Goal: Task Accomplishment & Management: Use online tool/utility

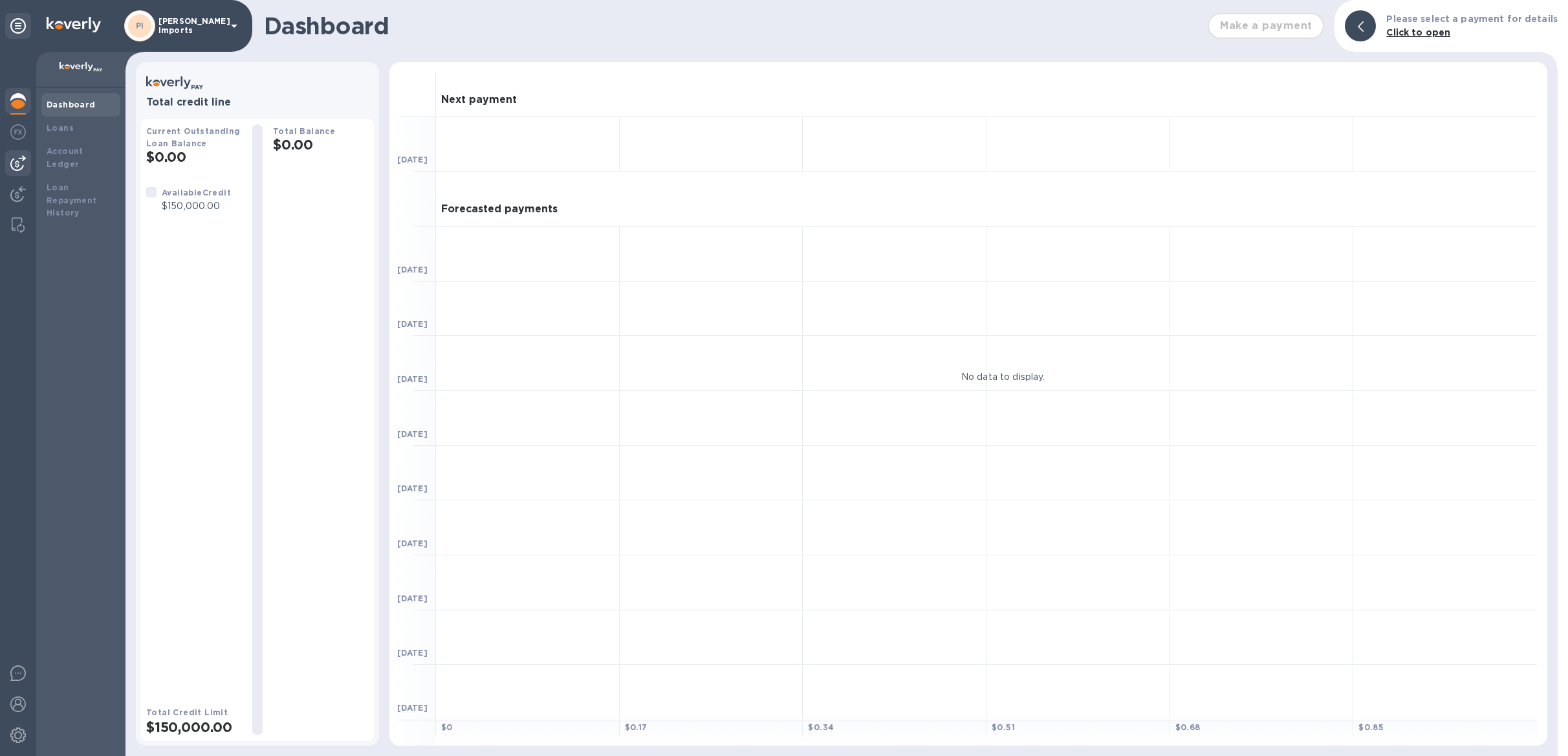
click at [9, 161] on div at bounding box center [19, 163] width 26 height 26
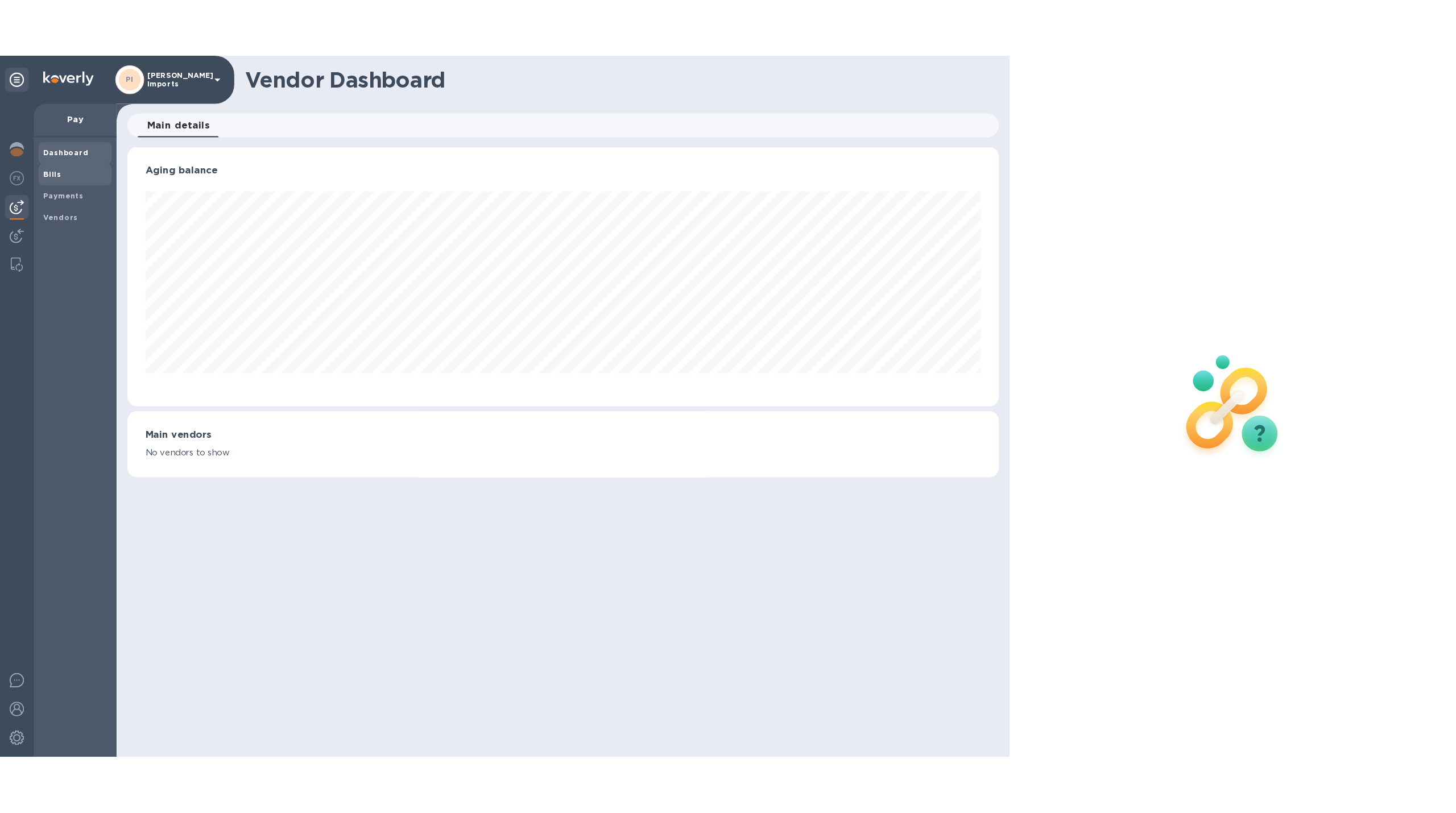
scroll to position [245, 825]
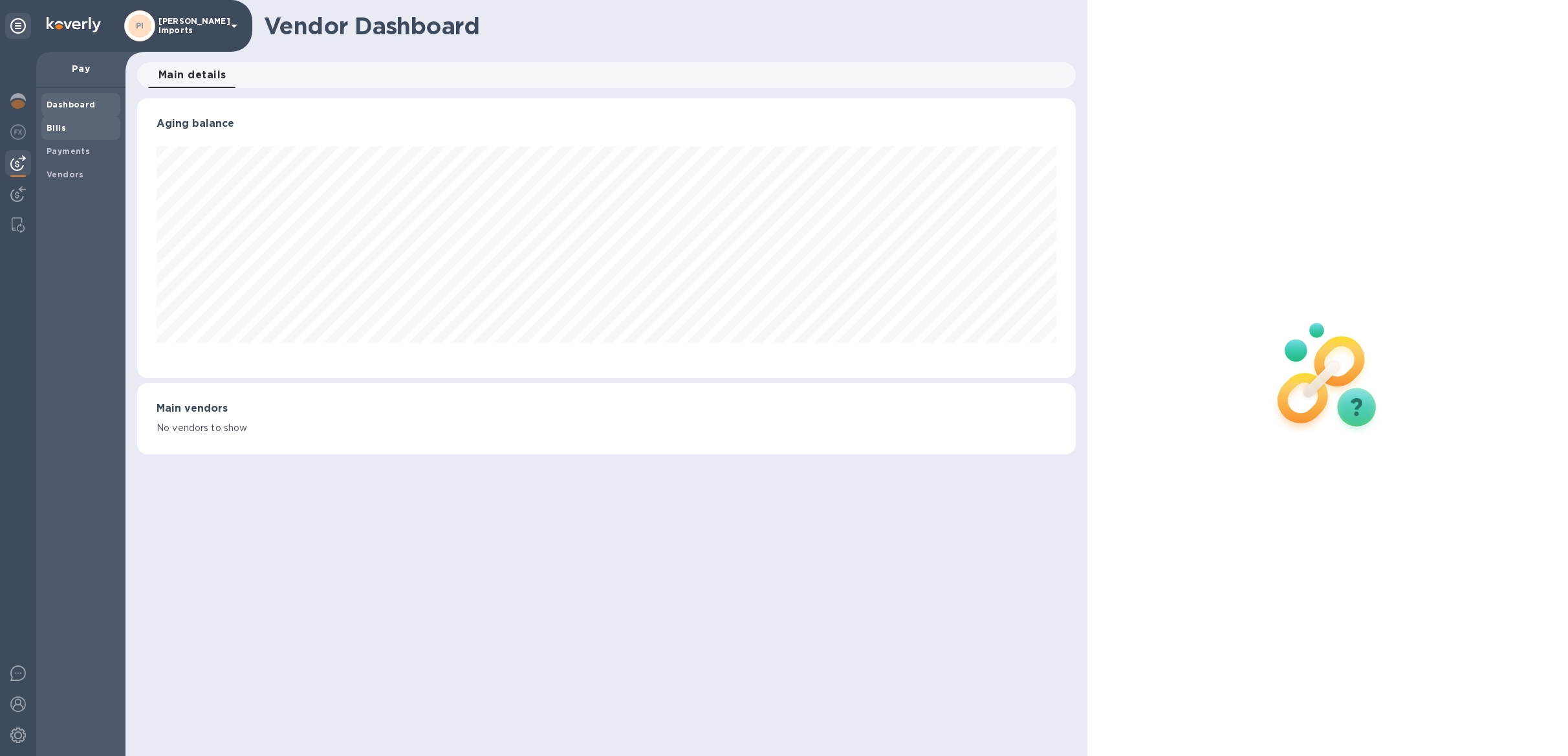
click at [55, 127] on b "Bills" at bounding box center [56, 128] width 19 height 10
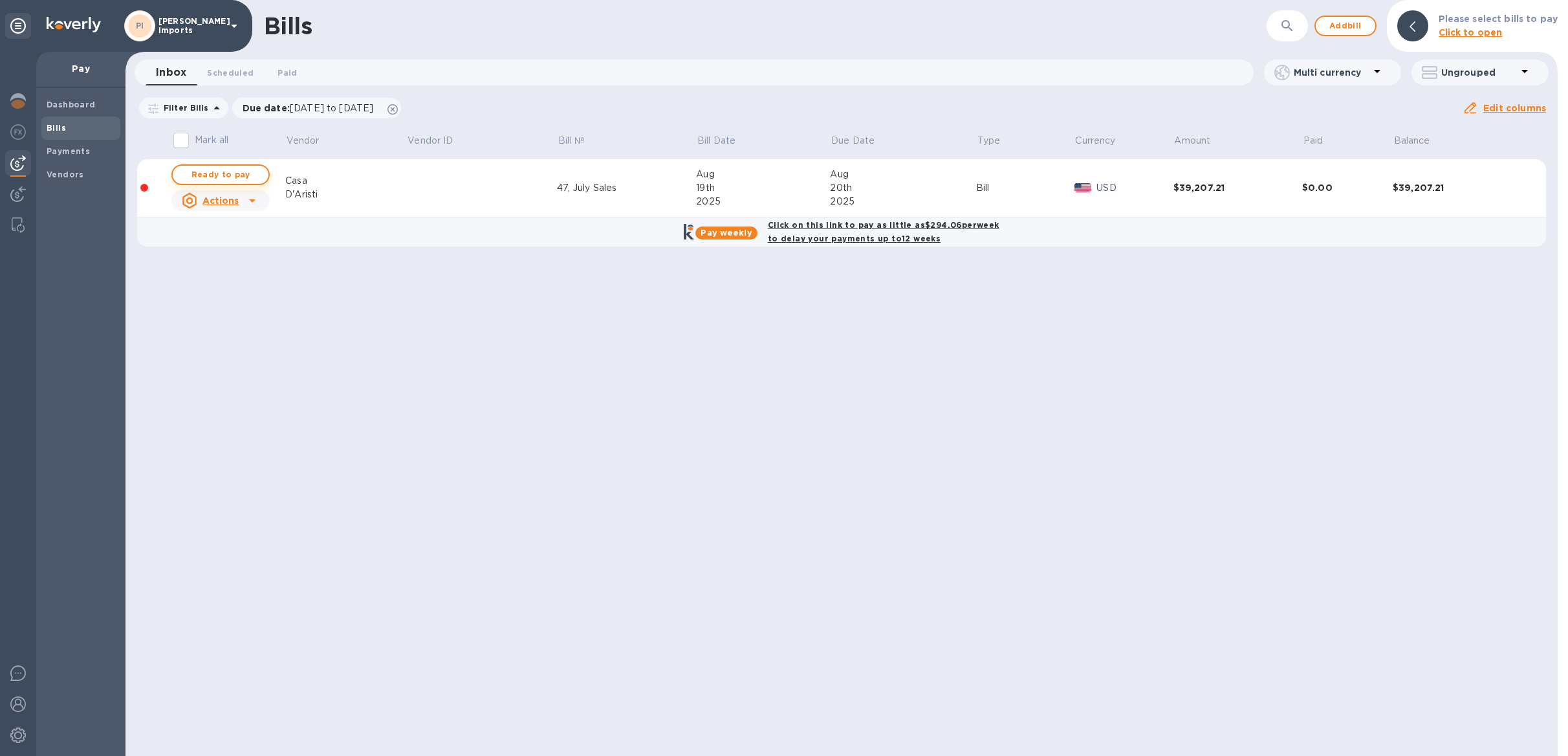
click at [210, 175] on span "Ready to pay" at bounding box center [220, 175] width 75 height 16
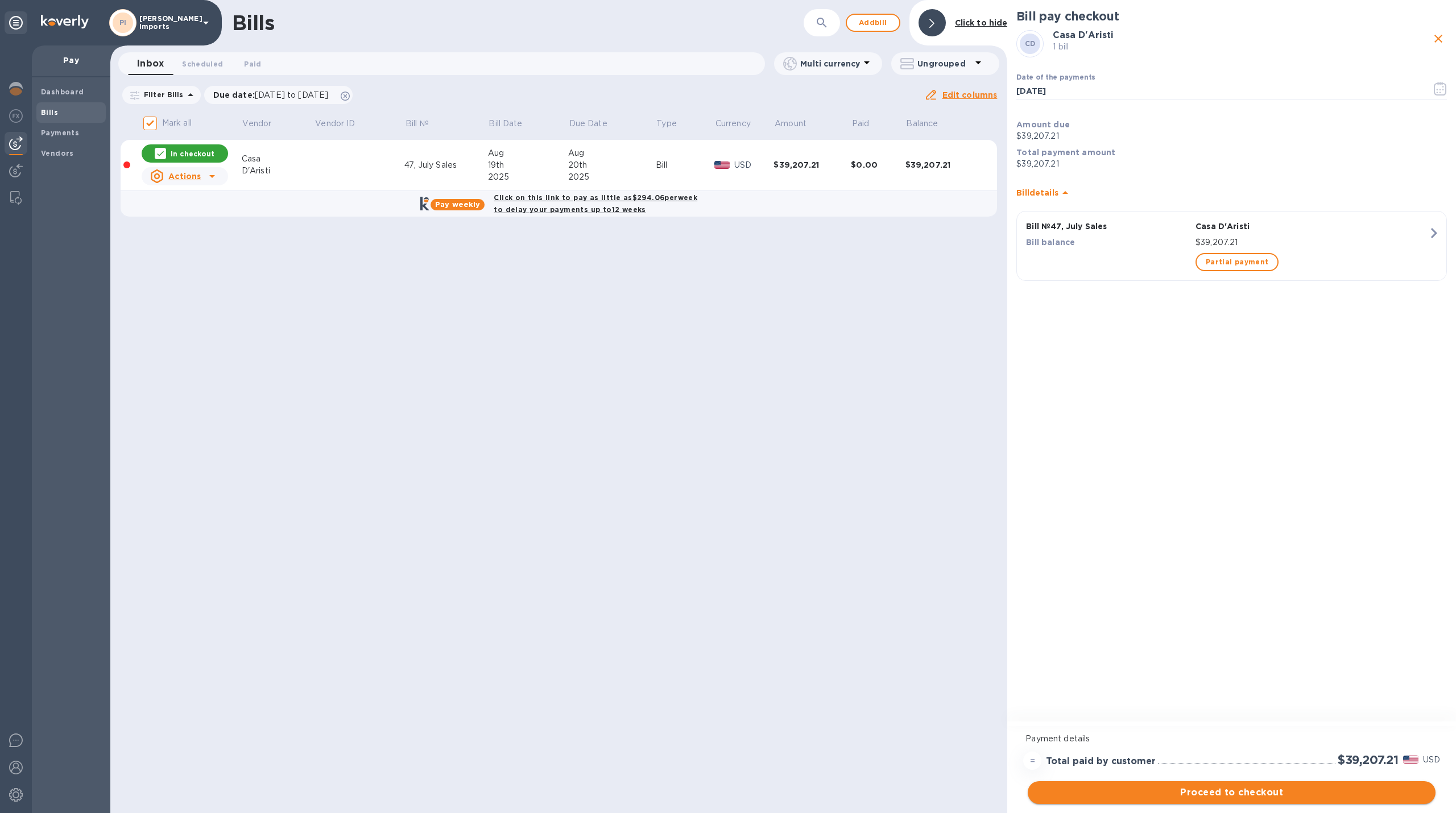
click at [1309, 664] on button "Proceed to checkout" at bounding box center [1232, 792] width 408 height 23
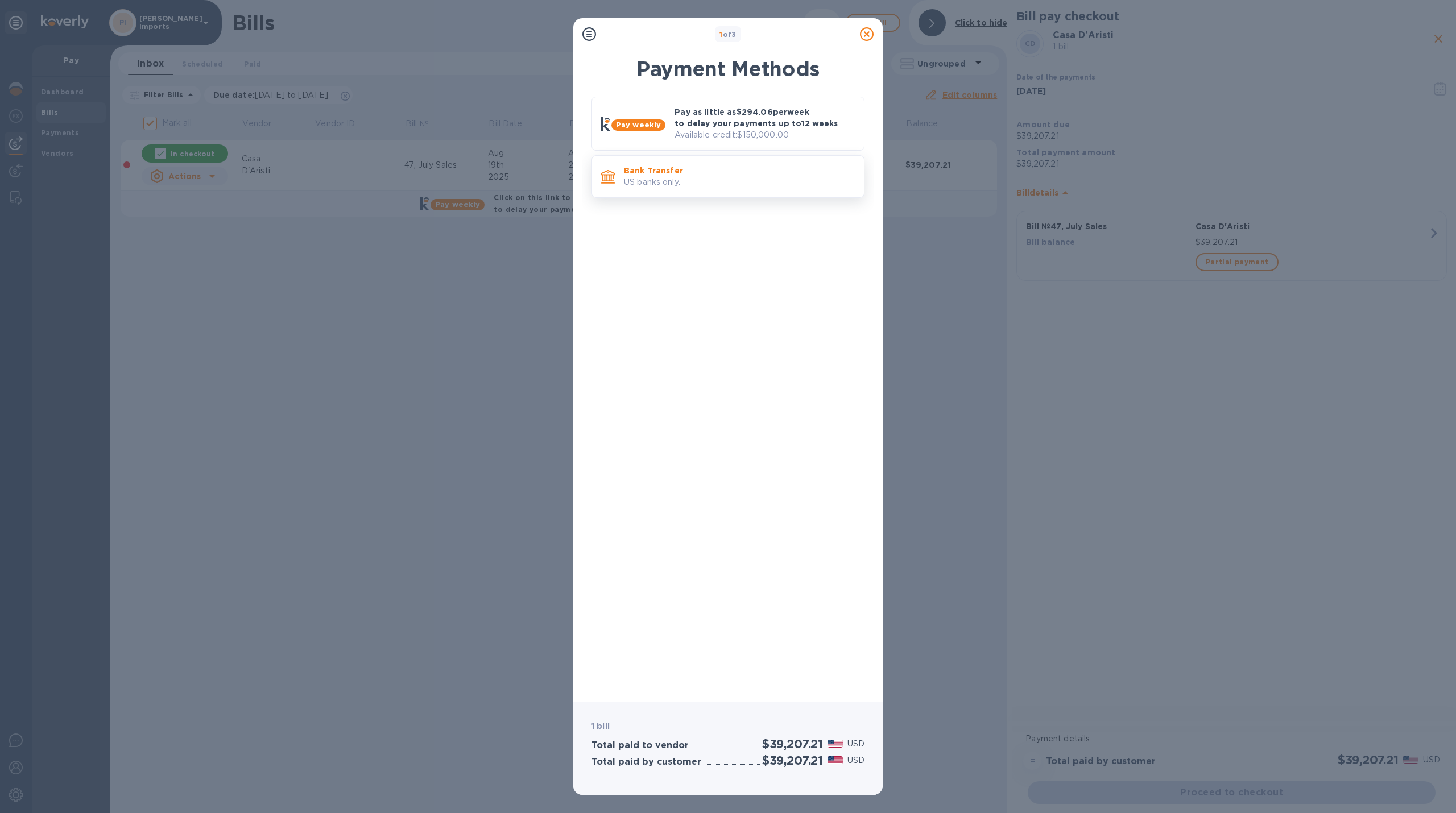
click at [715, 180] on p "US banks only." at bounding box center [739, 183] width 231 height 12
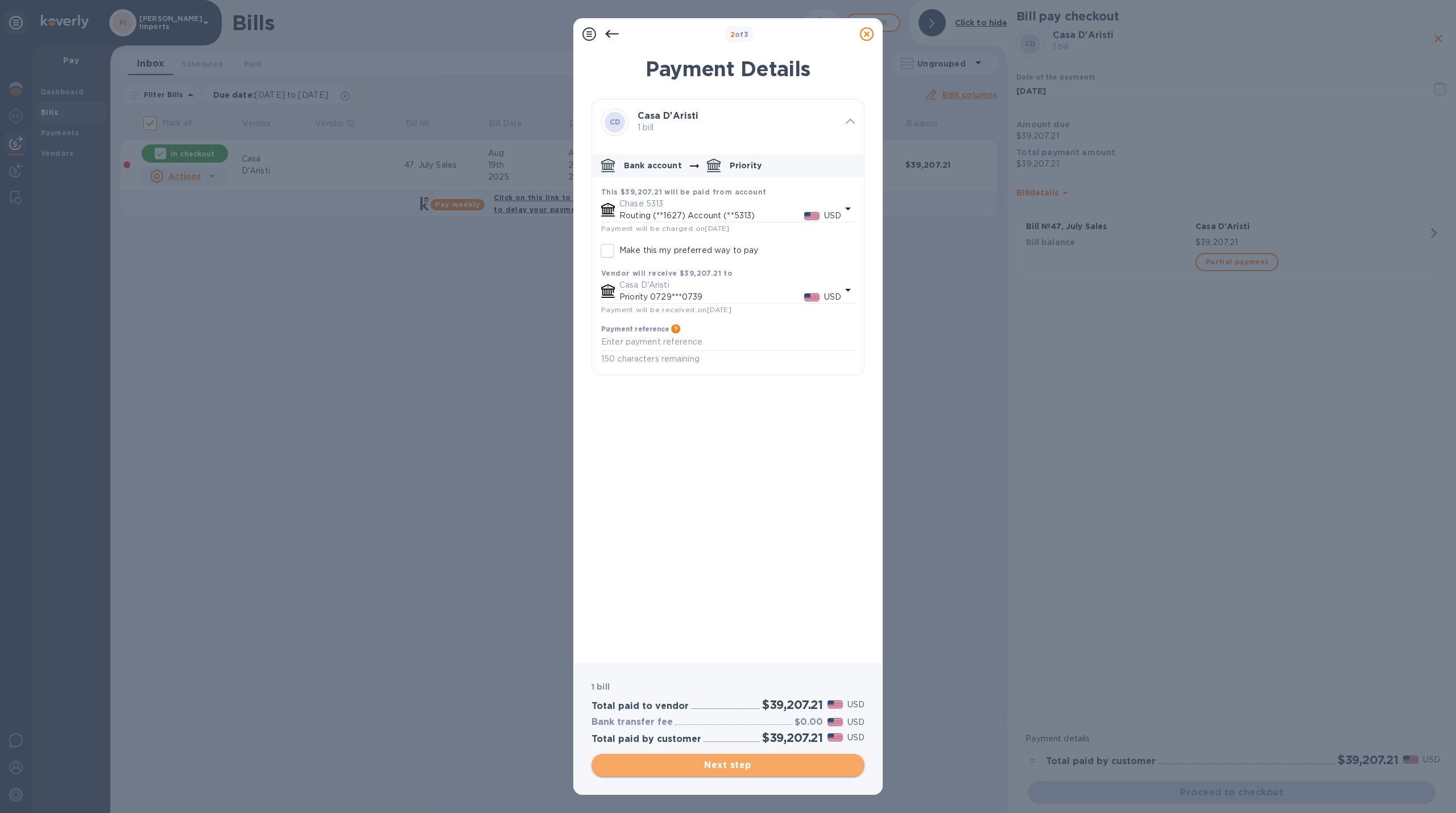
click at [829, 664] on span "Next step" at bounding box center [727, 765] width 255 height 14
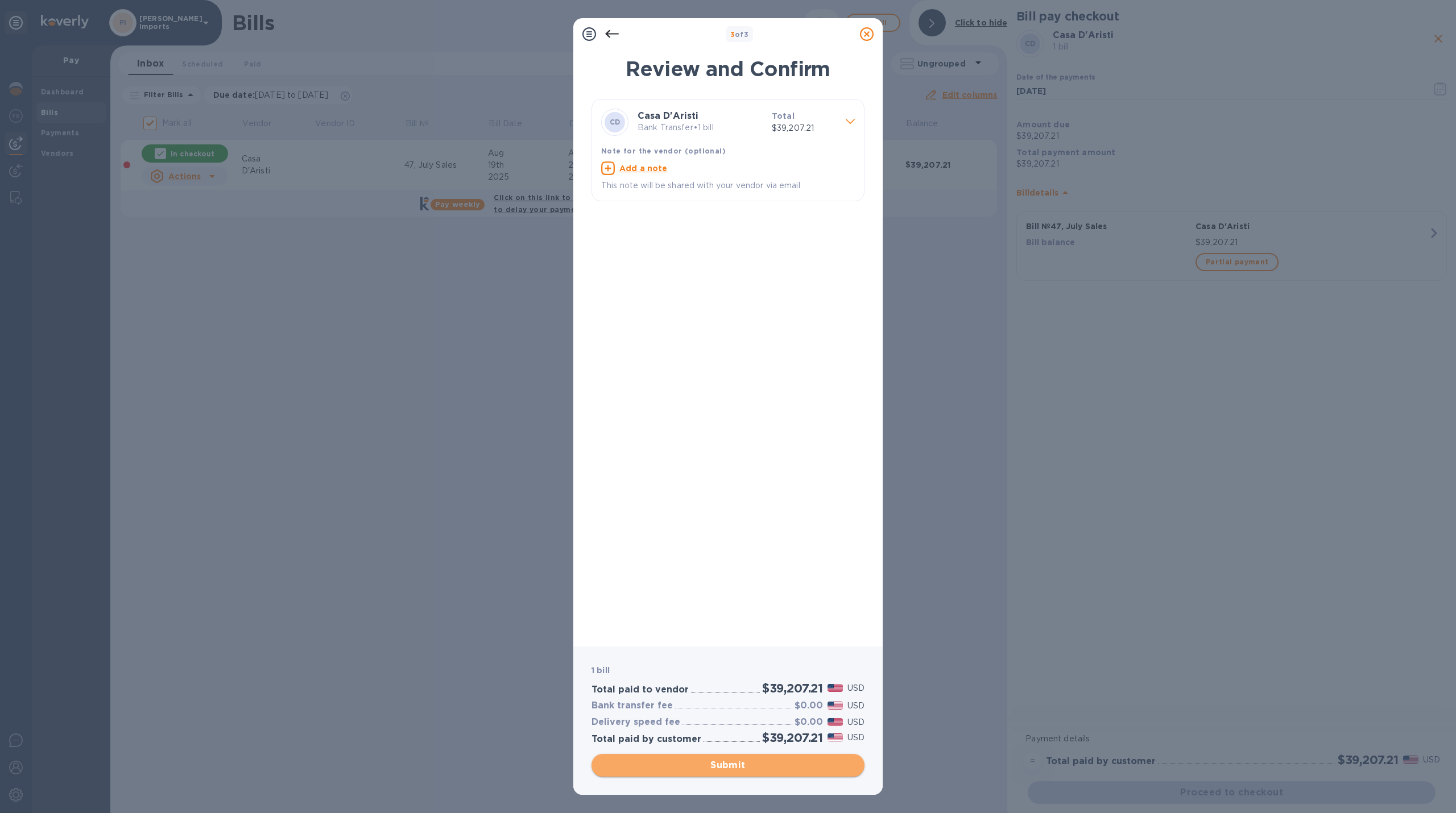
click at [833, 664] on span "Submit" at bounding box center [727, 765] width 255 height 14
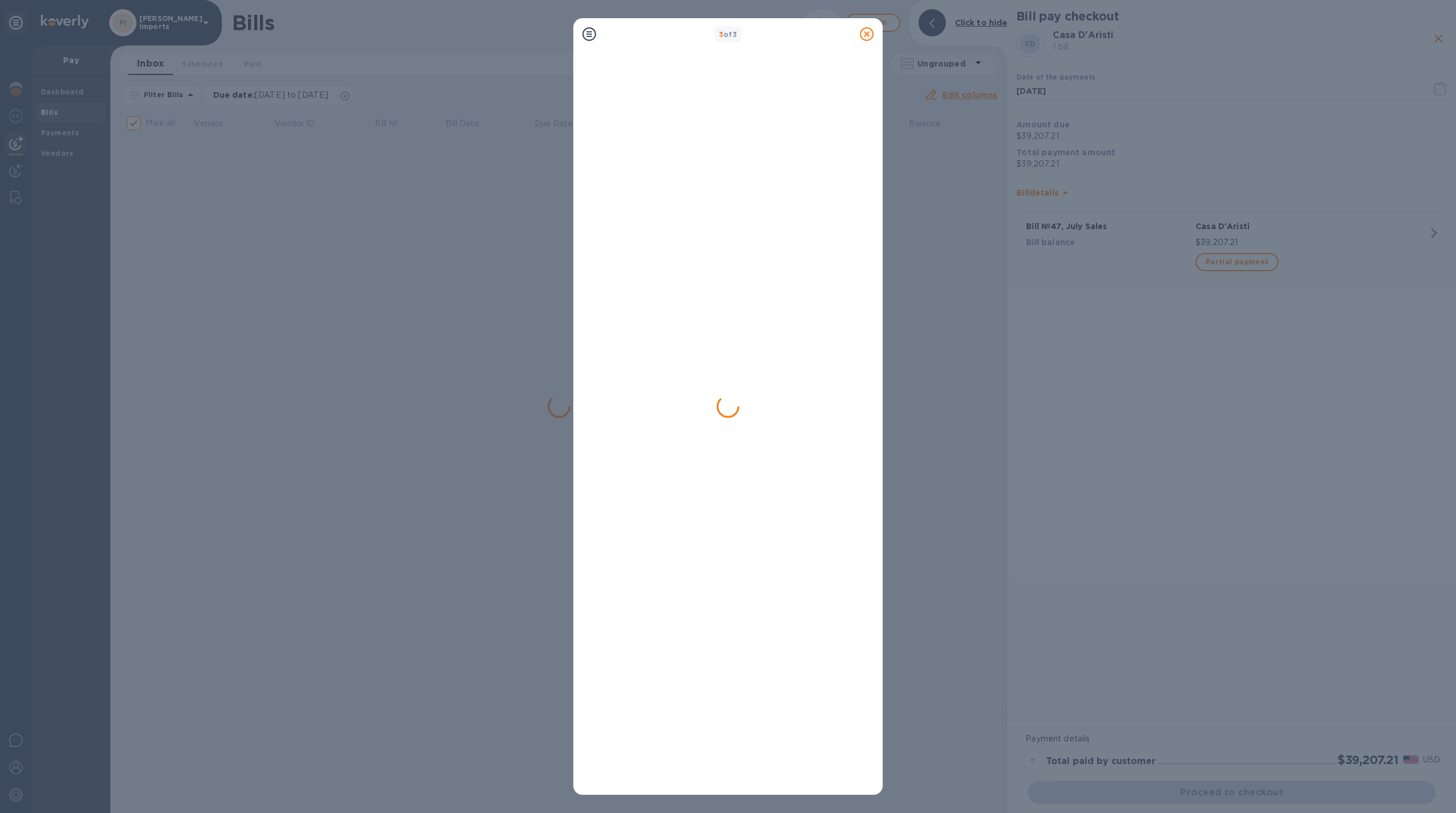
checkbox input "false"
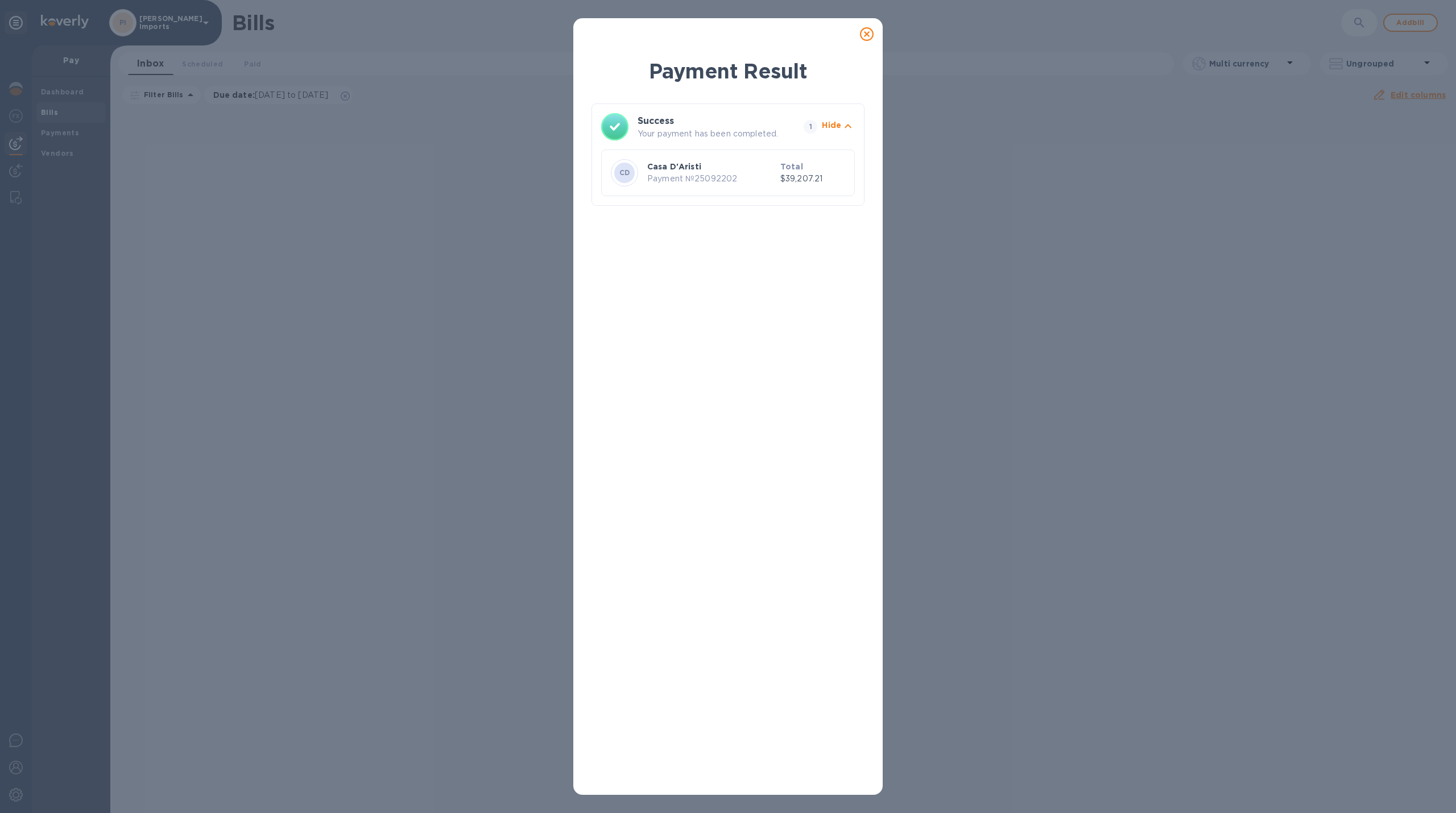
click at [1095, 346] on div "Payment Result Success Your payment has been completed. 1 Hide CD Casa D'Aristi…" at bounding box center [728, 406] width 1456 height 813
click at [287, 64] on div "Payment Result Success Your payment has been completed. 1 Hide CD Casa D'Aristi…" at bounding box center [728, 406] width 1456 height 813
click at [861, 34] on icon at bounding box center [866, 34] width 14 height 14
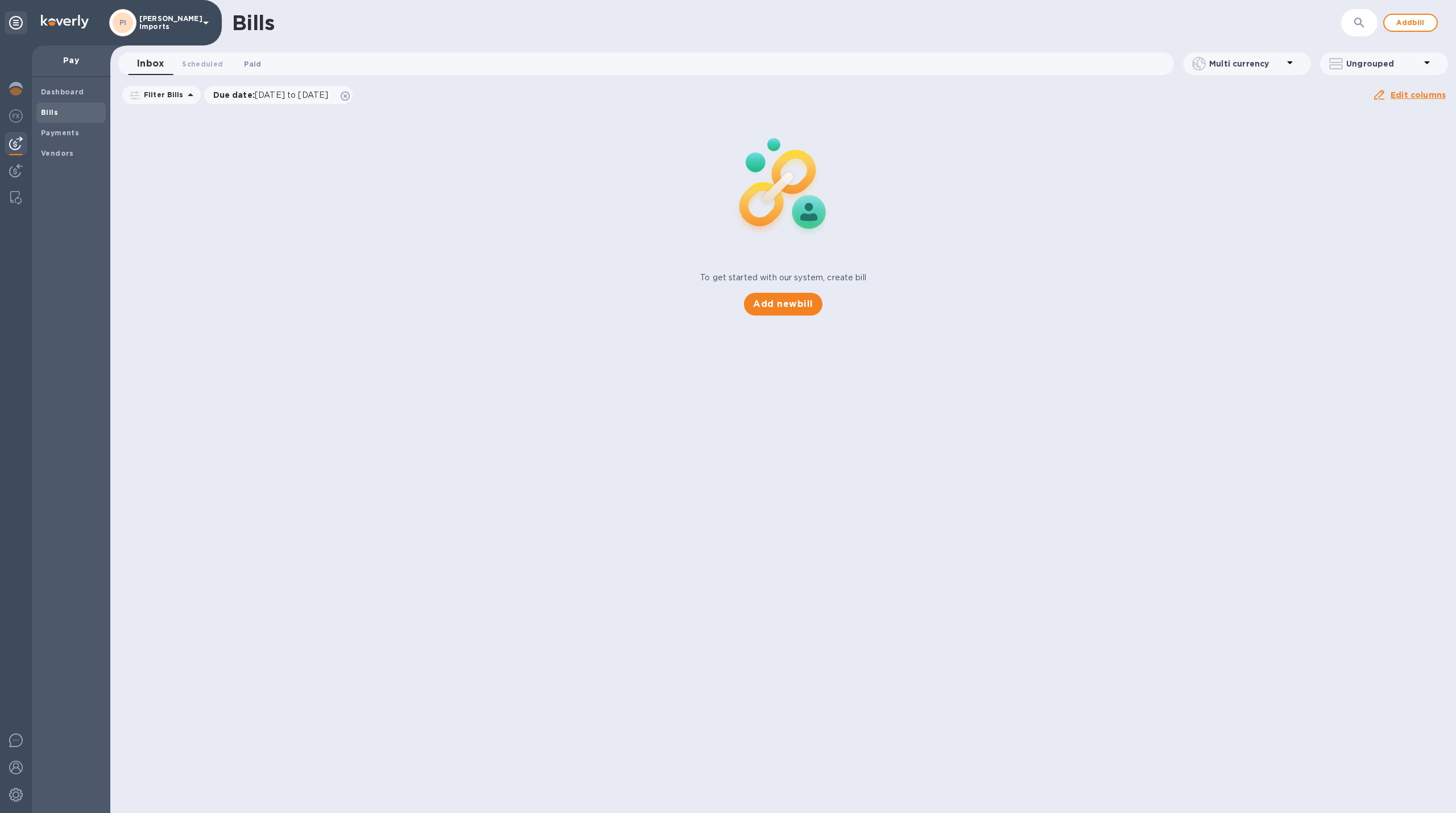
click at [258, 59] on span "Paid 0" at bounding box center [253, 64] width 17 height 12
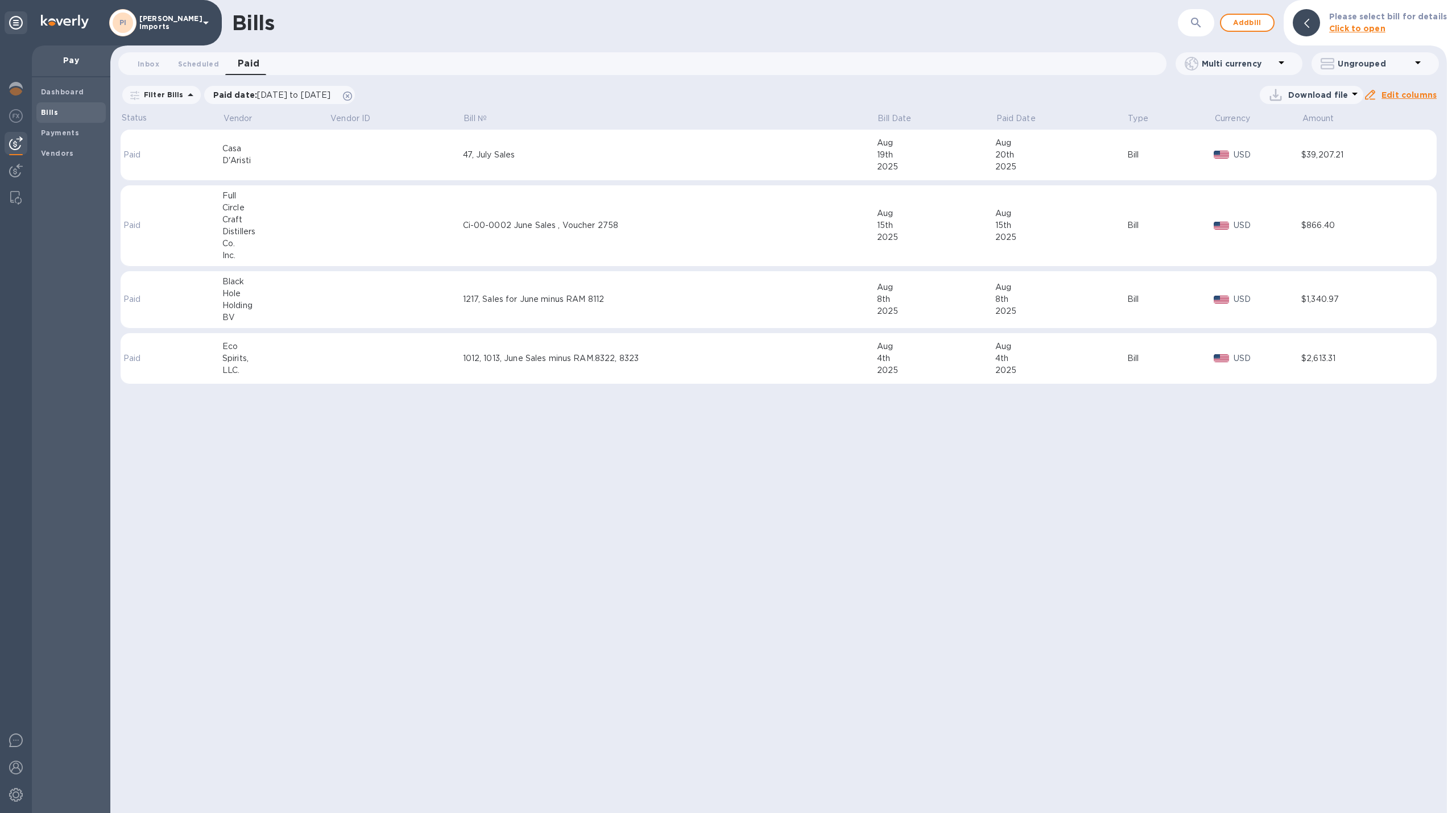
click at [235, 144] on div "Casa" at bounding box center [276, 149] width 108 height 12
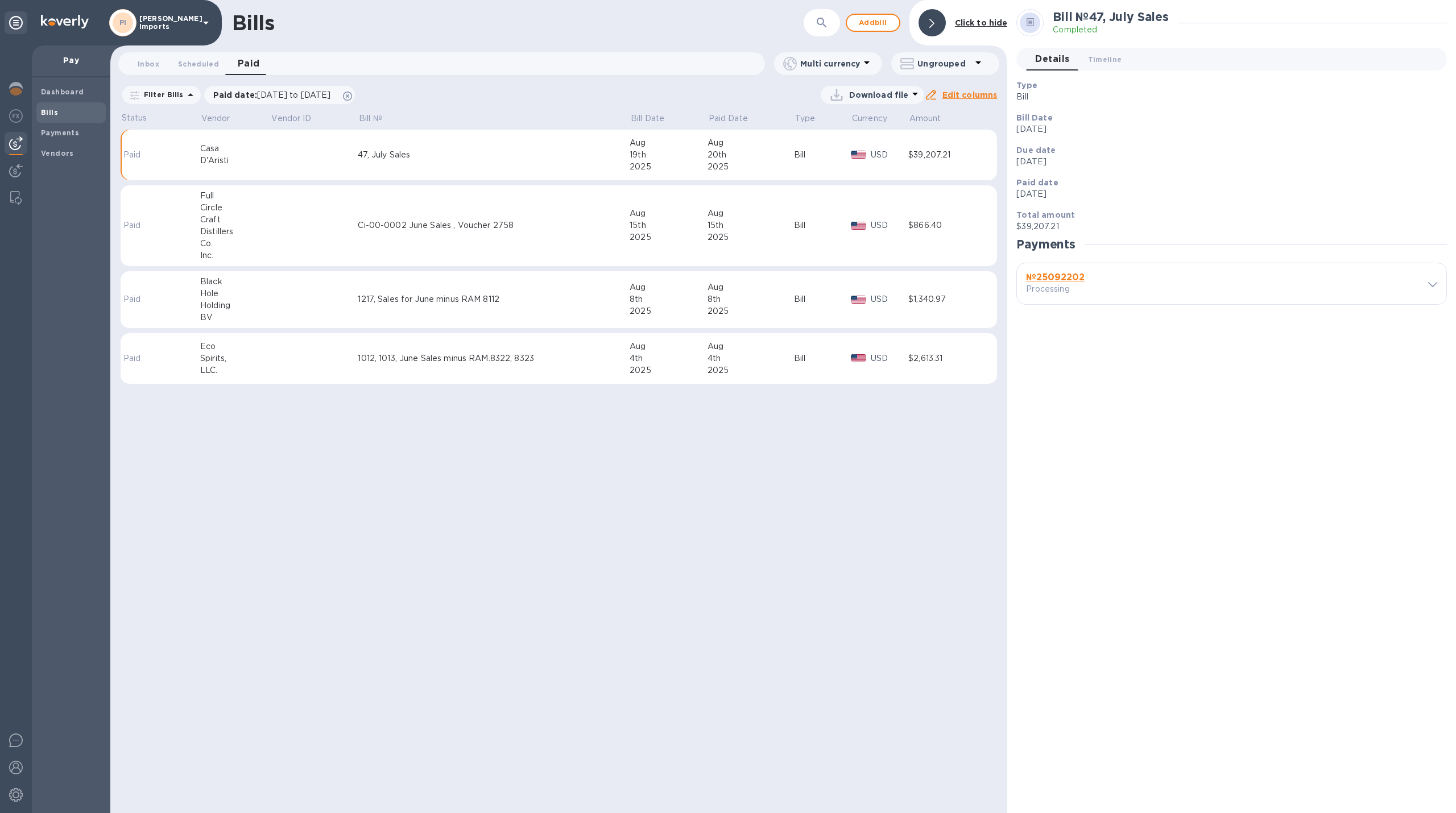
click at [1073, 279] on b "№ 25092202" at bounding box center [1055, 277] width 59 height 11
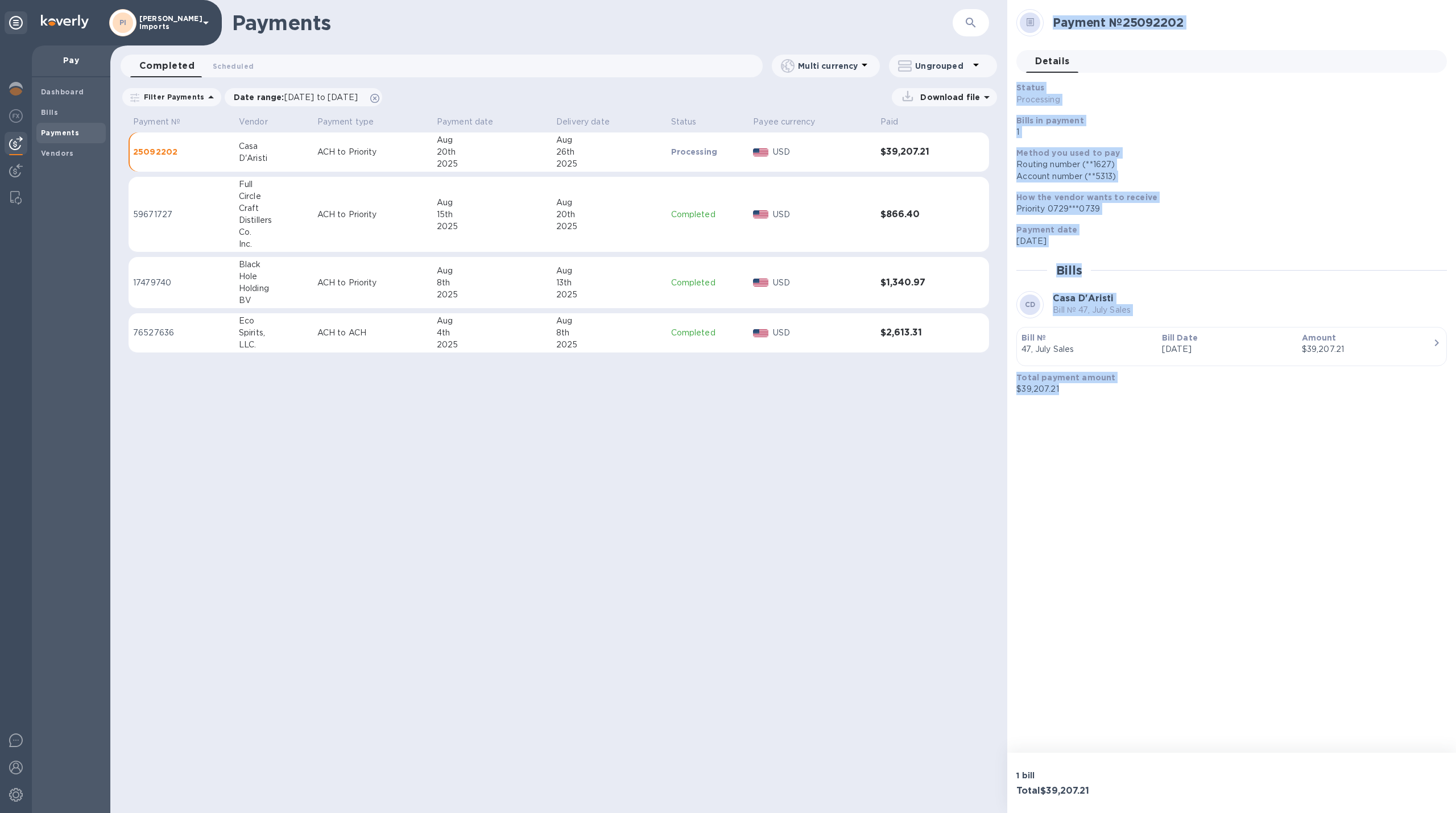
drag, startPoint x: 1050, startPoint y: 24, endPoint x: 1162, endPoint y: 404, distance: 396.2
click at [1162, 404] on div "Payment № 25092202 Details 0 Status Processing Bills in payment 1 Method you us…" at bounding box center [1232, 376] width 449 height 753
copy div "Payment № 25092202 Details 0 Status Processing Bills in payment 1 Method you us…"
